Goal: Task Accomplishment & Management: Complete application form

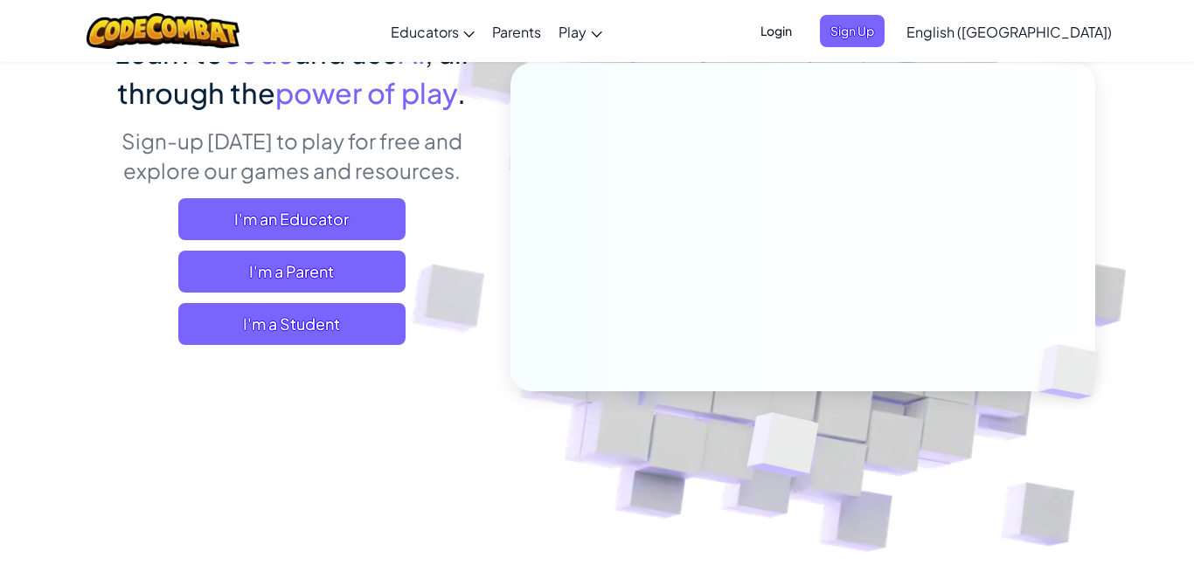
scroll to position [190, 0]
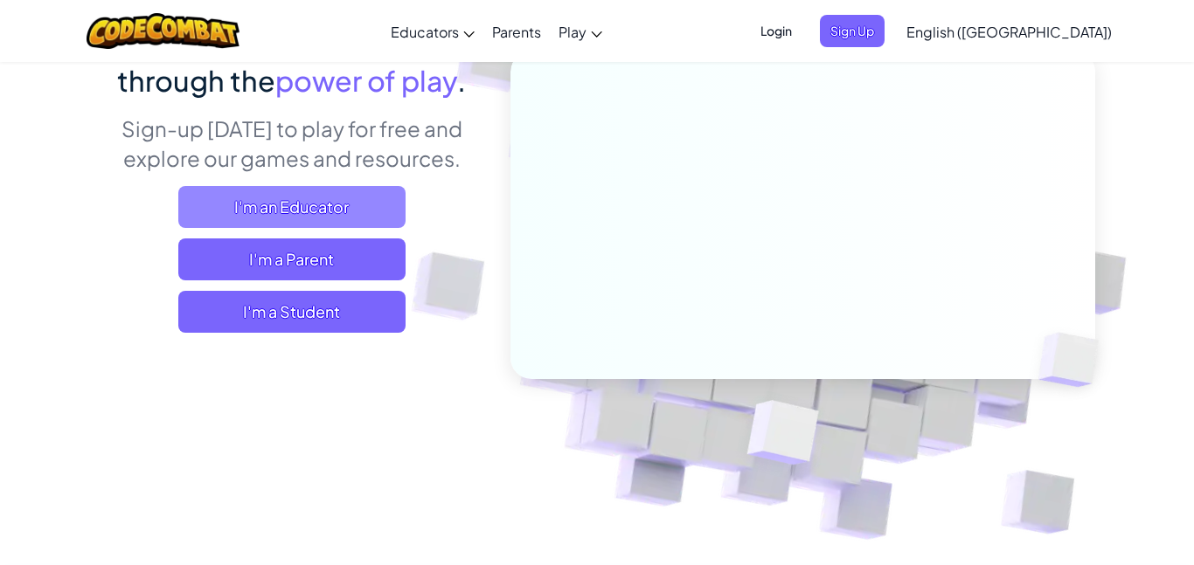
click at [237, 194] on span "I'm an Educator" at bounding box center [291, 207] width 227 height 42
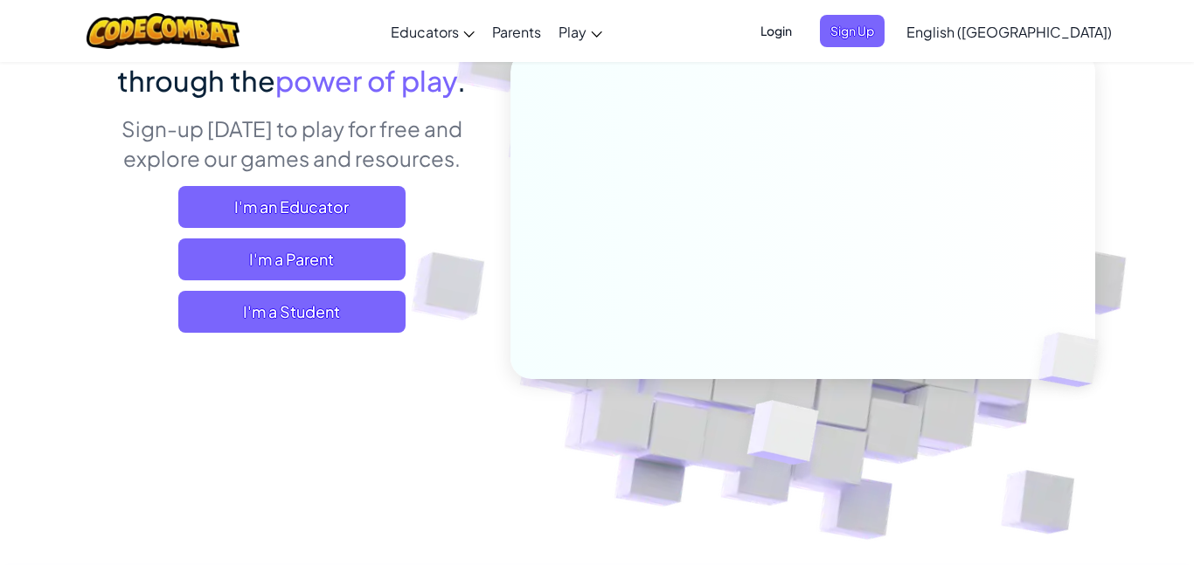
click at [802, 26] on span "Login" at bounding box center [776, 31] width 52 height 32
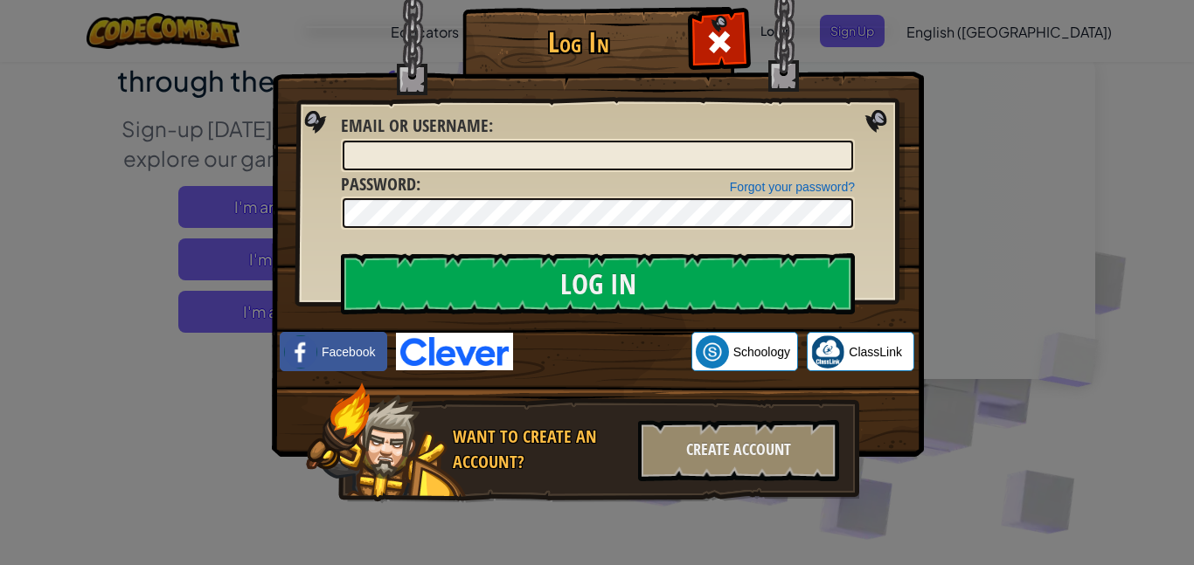
click at [972, 34] on div "Log In Unknown Error Email or Username : Forgot your password? Password : Log I…" at bounding box center [597, 282] width 1194 height 565
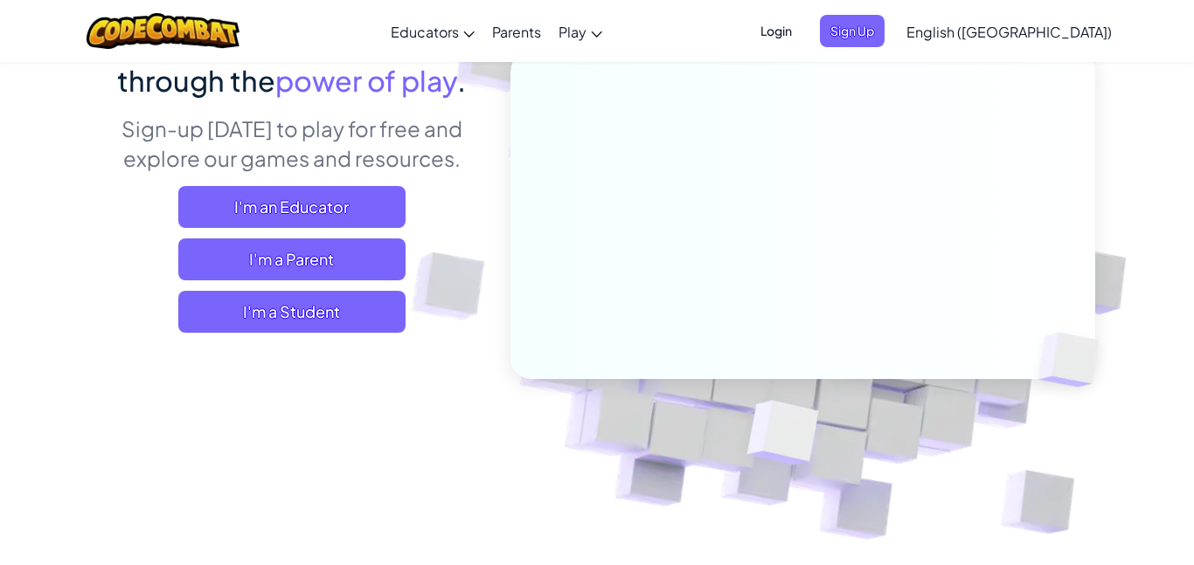
click at [1051, 16] on link "English ([GEOGRAPHIC_DATA])" at bounding box center [1008, 31] width 223 height 47
